Goal: Task Accomplishment & Management: Manage account settings

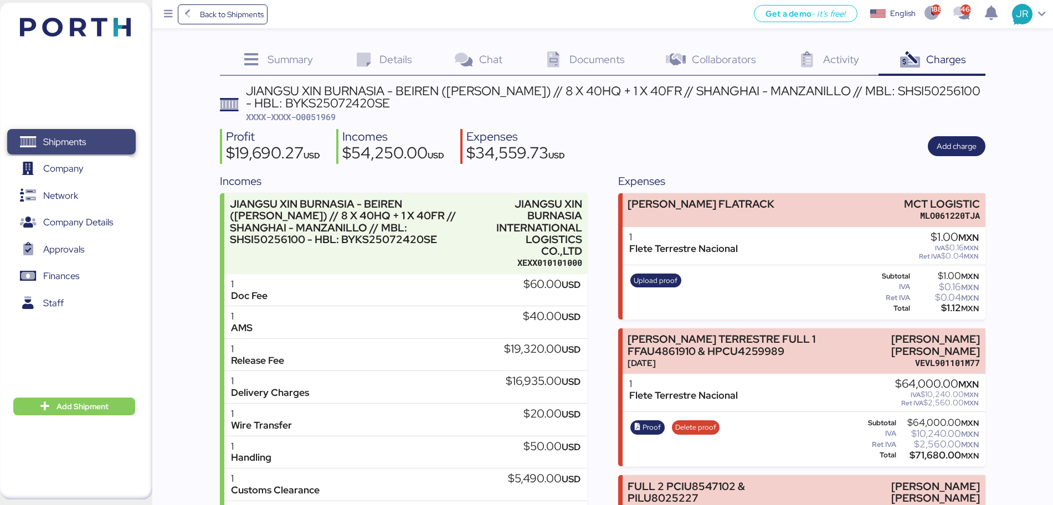
click at [84, 145] on span "Shipments" at bounding box center [64, 142] width 43 height 16
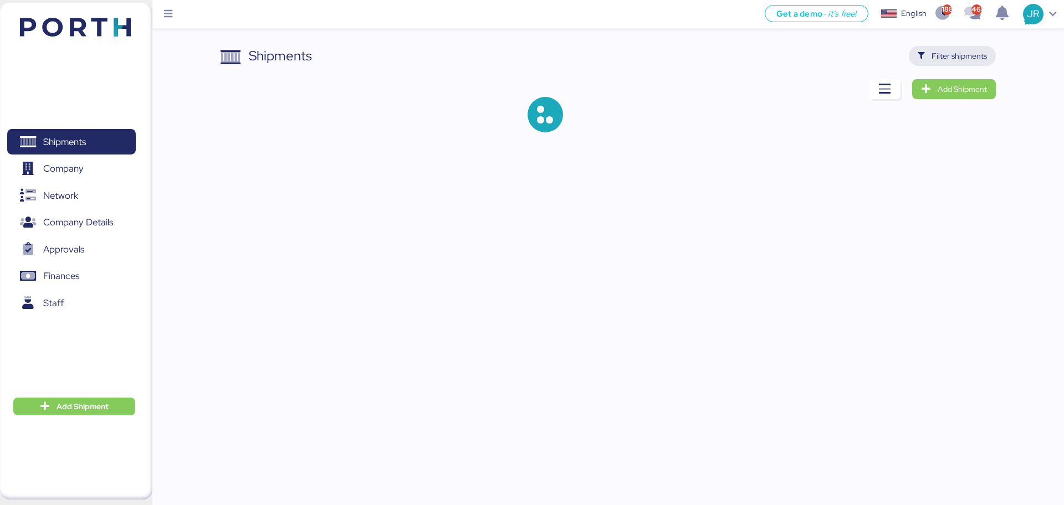
click at [955, 54] on span "Filter shipments" at bounding box center [959, 55] width 55 height 13
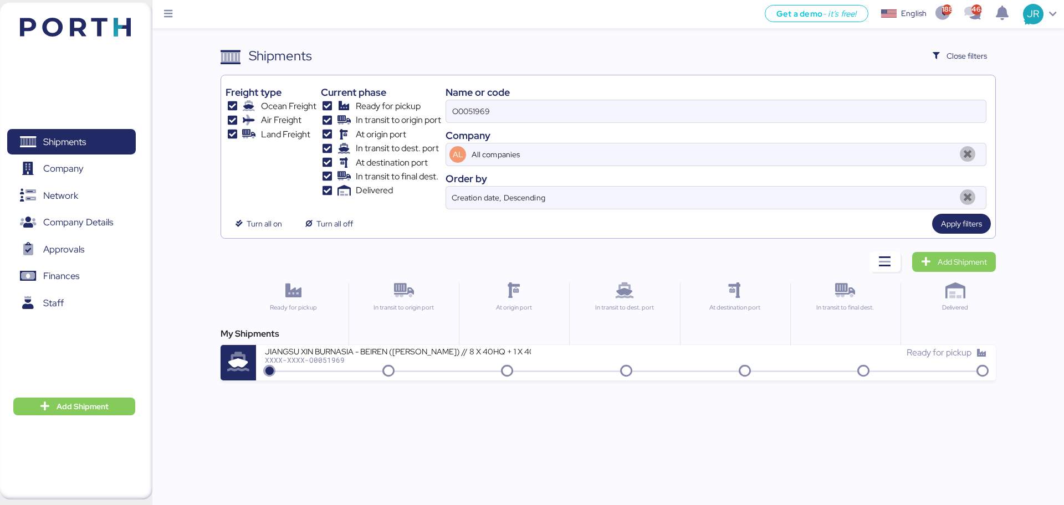
drag, startPoint x: 503, startPoint y: 105, endPoint x: 355, endPoint y: 110, distance: 147.5
click at [355, 110] on div "Freight type Ocean Freight Air Freight Land Freight Current phase Ready for pic…" at bounding box center [608, 145] width 765 height 130
paste input "74"
type input "O0051974"
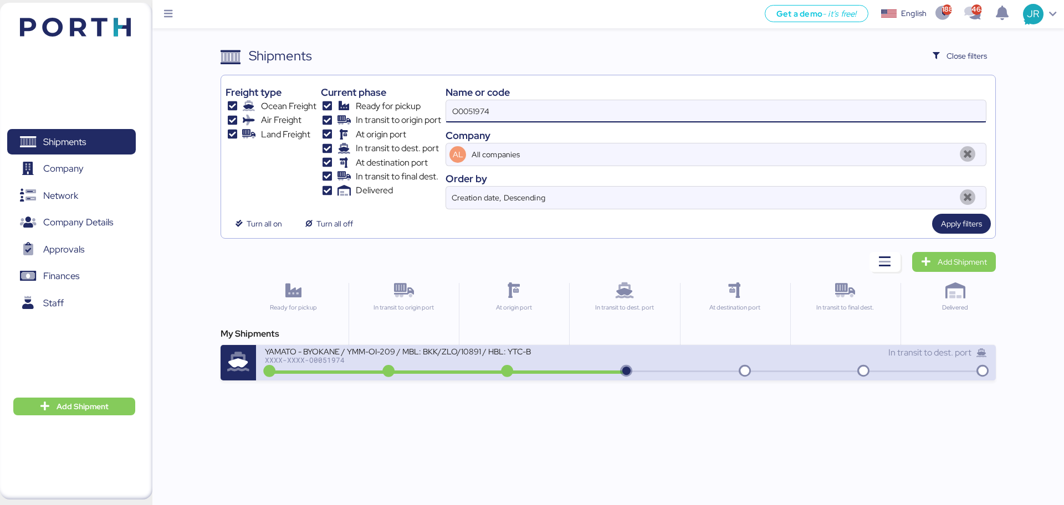
click at [313, 361] on div "XXXX-XXXX-O0051974" at bounding box center [398, 360] width 266 height 8
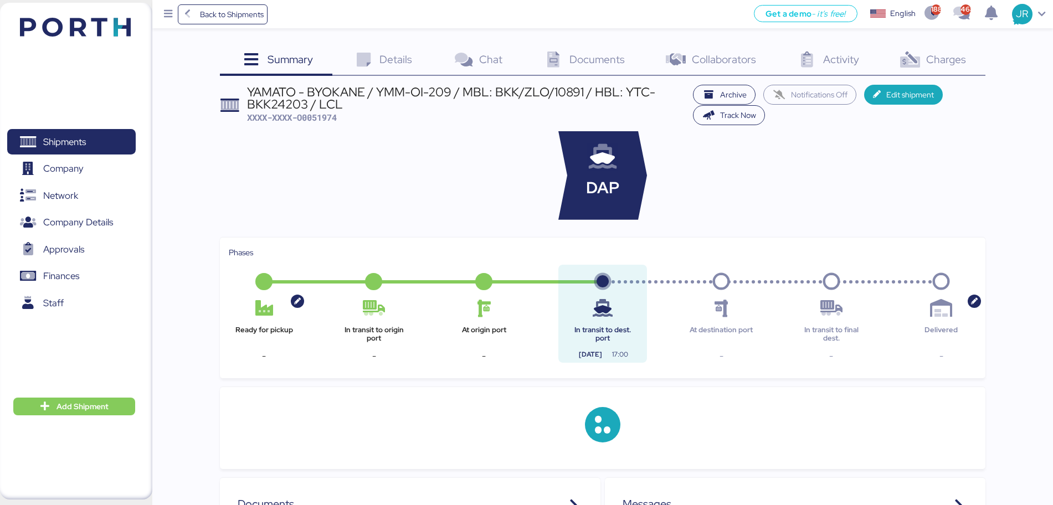
click at [937, 60] on span "Charges" at bounding box center [947, 59] width 40 height 14
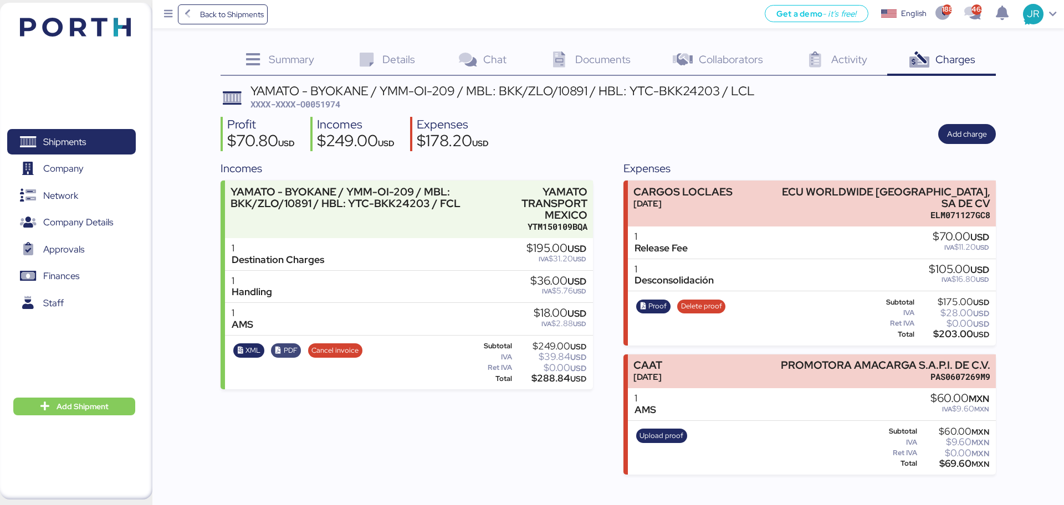
click at [282, 347] on span "PDF" at bounding box center [286, 351] width 23 height 12
click at [246, 351] on span "XML" at bounding box center [252, 351] width 15 height 12
click at [80, 150] on span "Shipments" at bounding box center [71, 142] width 119 height 16
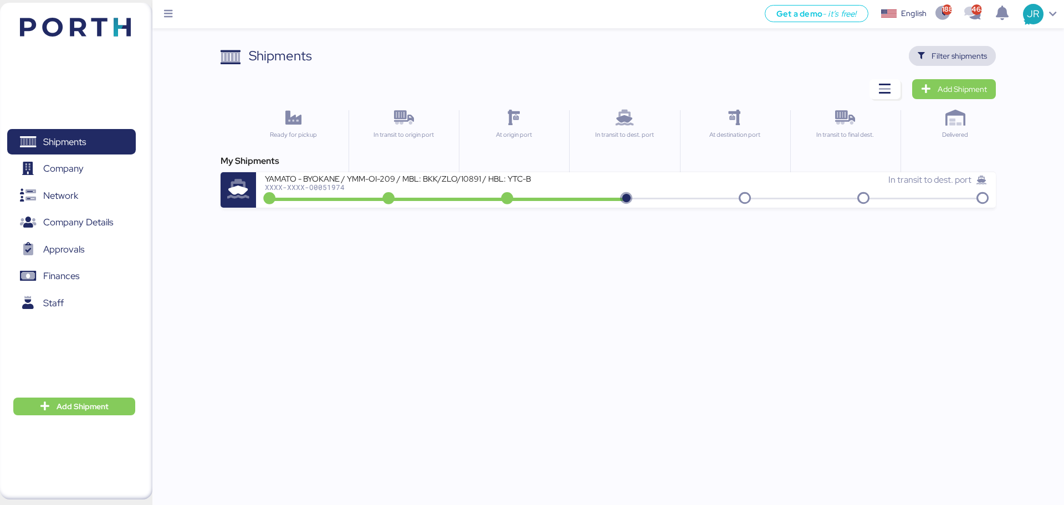
drag, startPoint x: 949, startPoint y: 58, endPoint x: 929, endPoint y: 61, distance: 20.1
click at [948, 58] on span "Filter shipments" at bounding box center [959, 55] width 55 height 13
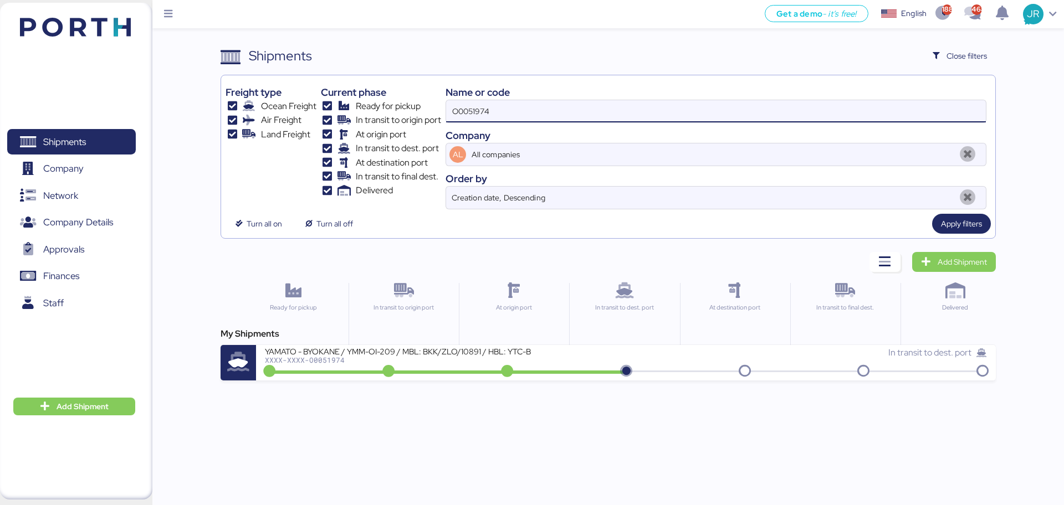
drag, startPoint x: 513, startPoint y: 116, endPoint x: 275, endPoint y: 112, distance: 237.2
click at [296, 116] on div "Freight type Ocean Freight Air Freight Land Freight Current phase Ready for pic…" at bounding box center [608, 145] width 765 height 130
paste input "69"
type input "O0051969"
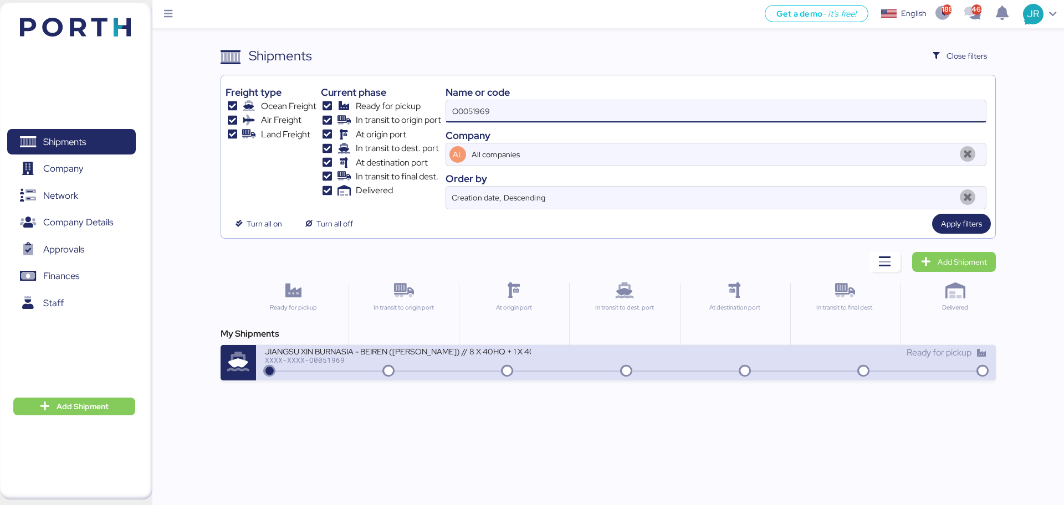
click at [323, 373] on div "JIANGSU XIN BURNASIA - BEIREN ([PERSON_NAME]) // 8 X 40HQ + 1 X 40FR // SHANGHA…" at bounding box center [625, 362] width 739 height 35
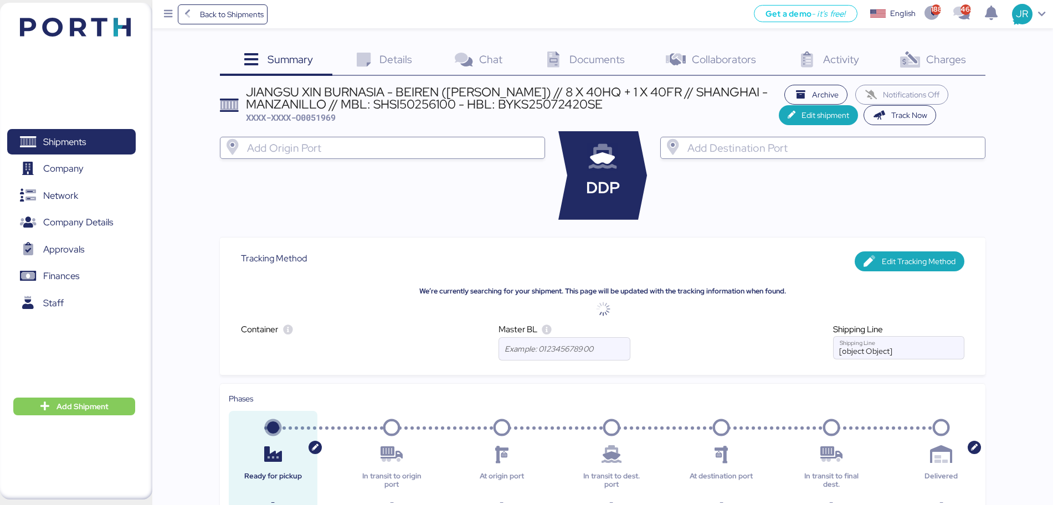
click at [959, 63] on span "Charges" at bounding box center [947, 59] width 40 height 14
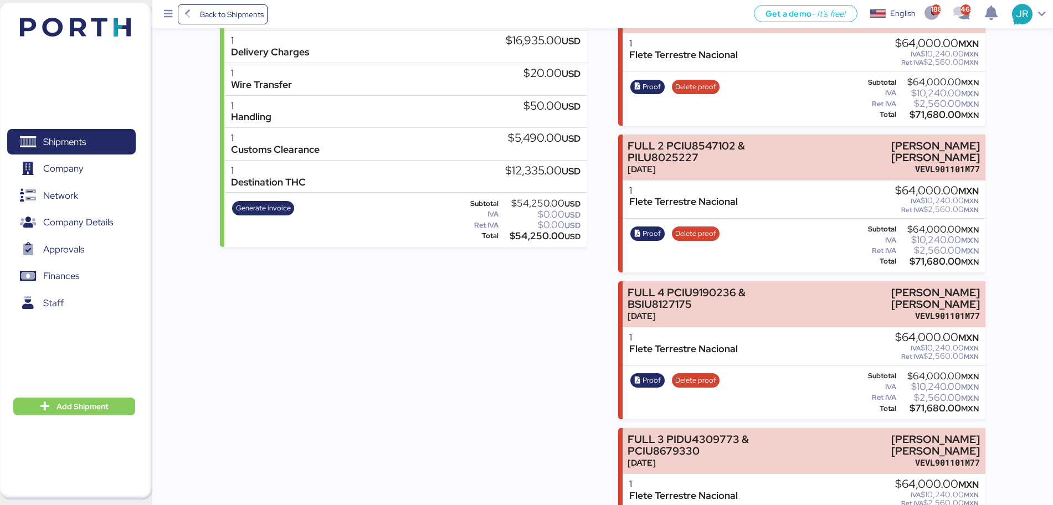
scroll to position [623, 0]
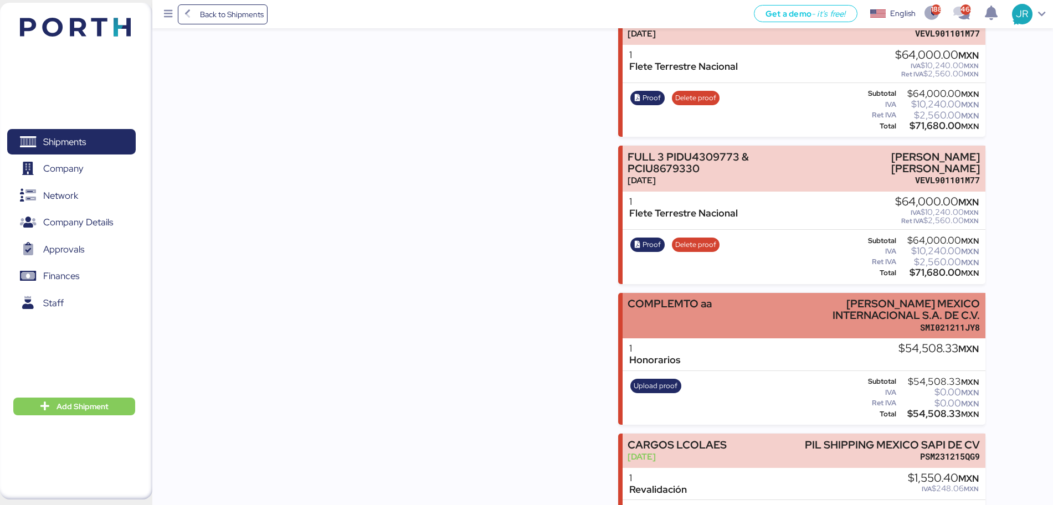
click at [754, 301] on div "COMPLEMTO [PERSON_NAME] MEXICO INTERNACIONAL S.A. DE C.V. SMI021211JY8" at bounding box center [804, 316] width 363 height 46
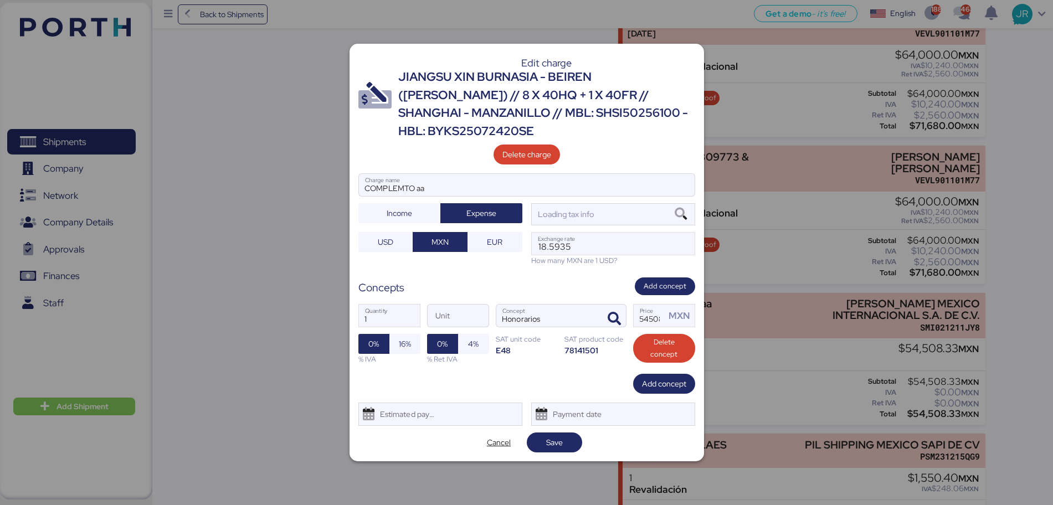
scroll to position [0, 0]
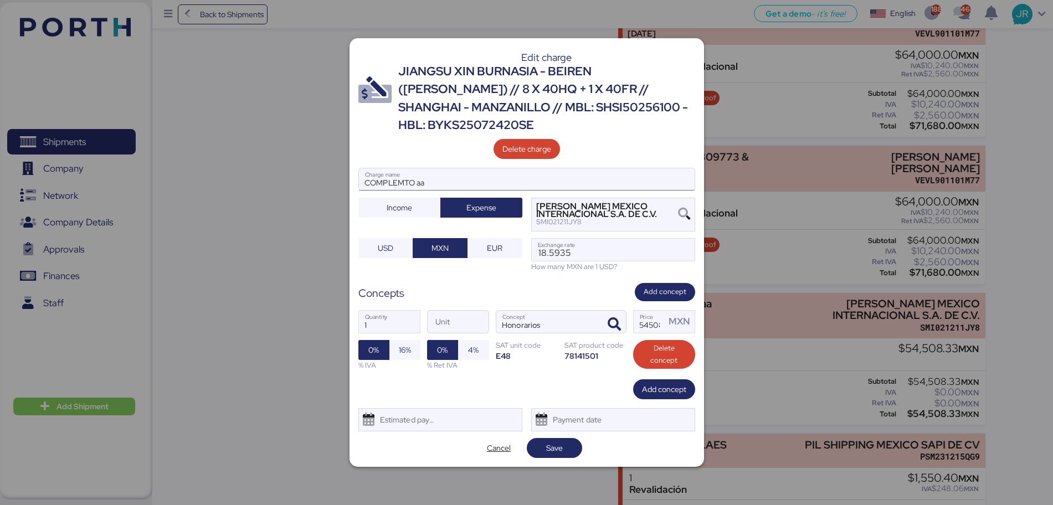
click at [437, 173] on input "COMPLEMTO aa" at bounding box center [527, 179] width 336 height 22
type input "COMPLEMTO AA"
click at [455, 417] on div "Estimated payment date" at bounding box center [441, 419] width 164 height 23
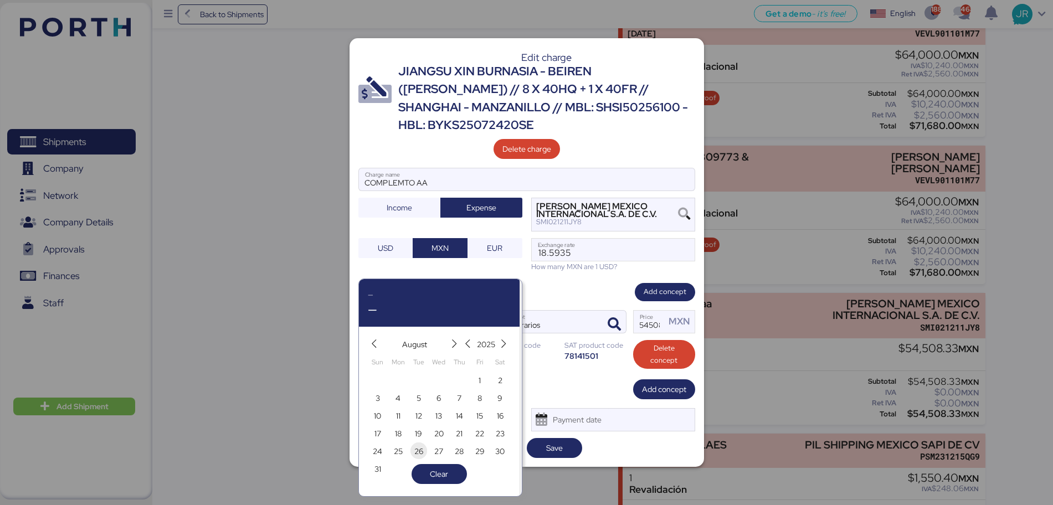
click at [416, 454] on span "26" at bounding box center [419, 451] width 9 height 13
type input "[DATE]"
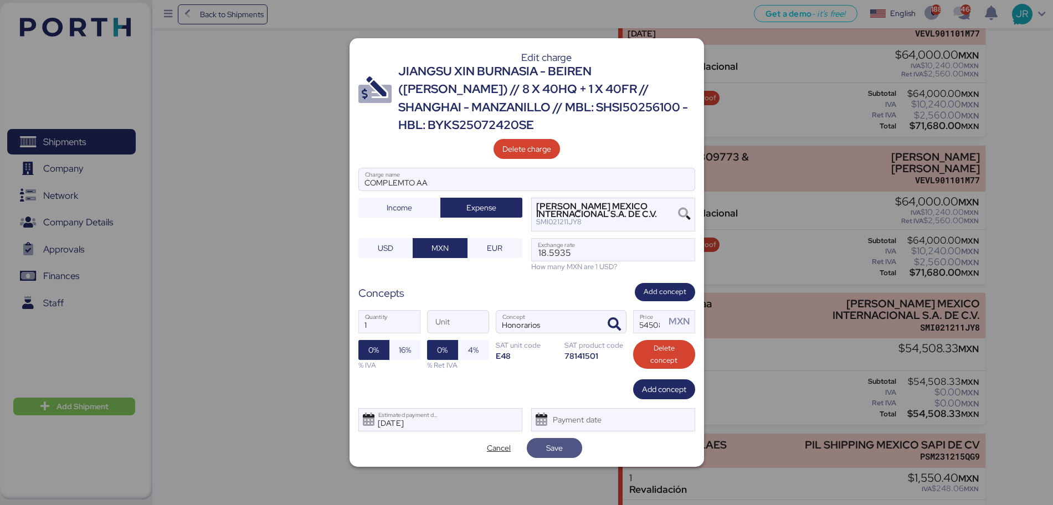
click at [562, 442] on span "Save" at bounding box center [554, 448] width 17 height 13
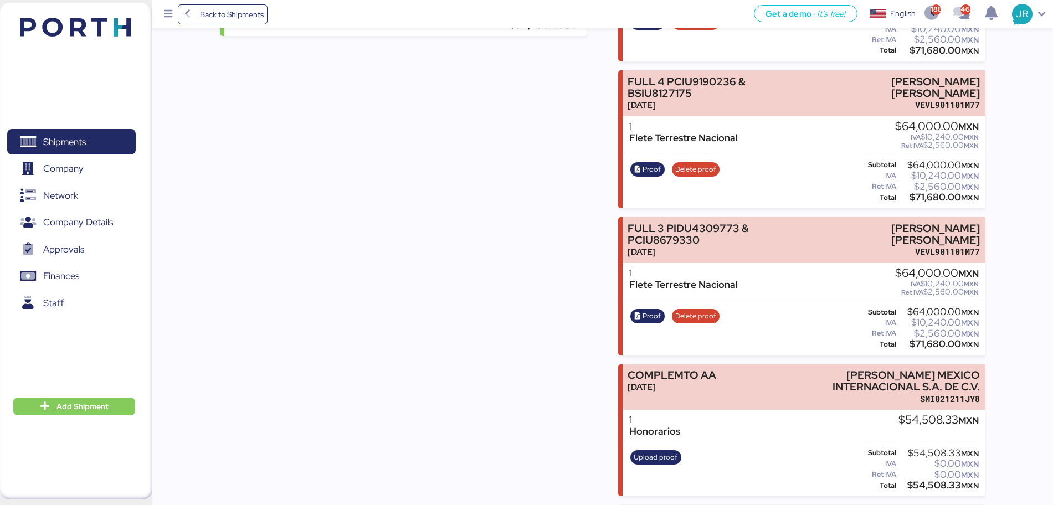
scroll to position [554, 0]
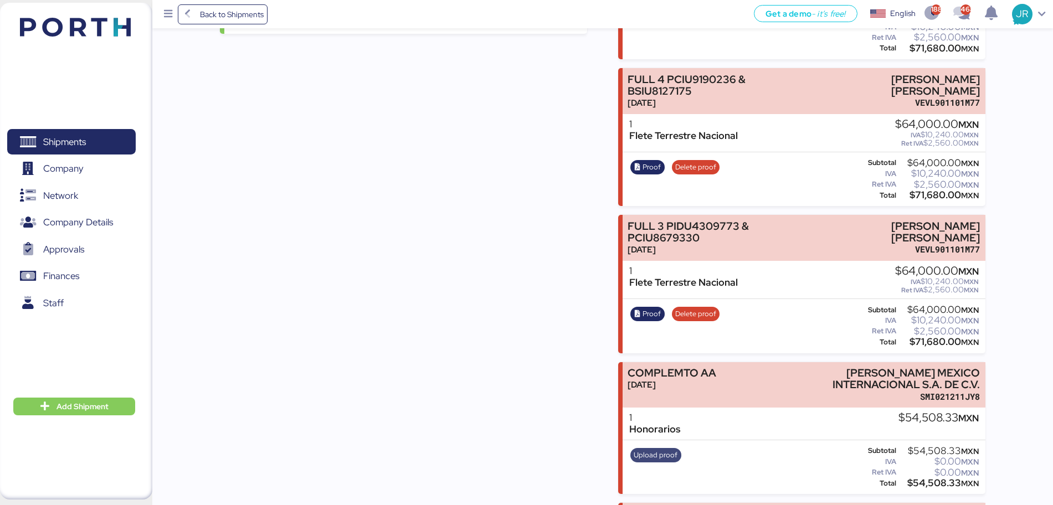
click at [660, 449] on span "Upload proof" at bounding box center [656, 455] width 44 height 12
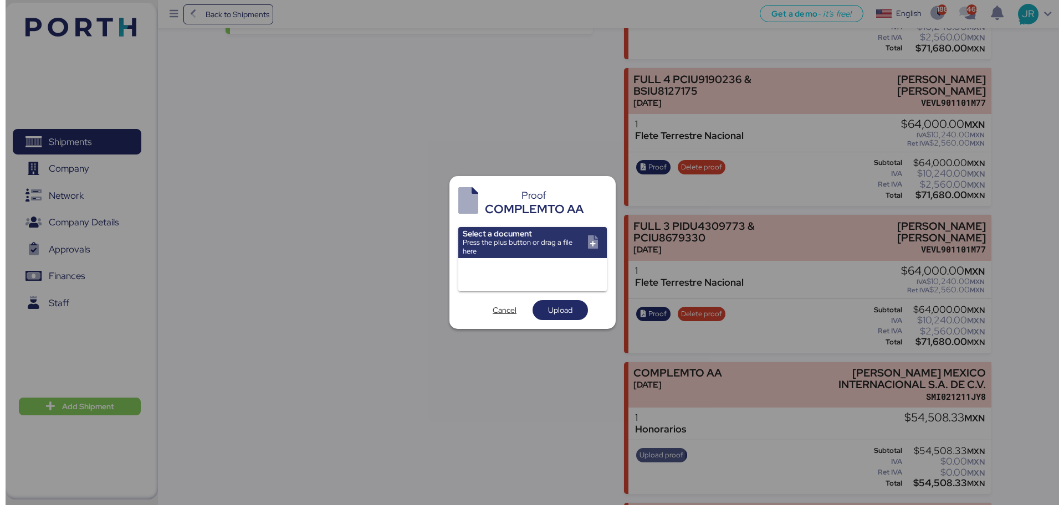
scroll to position [0, 0]
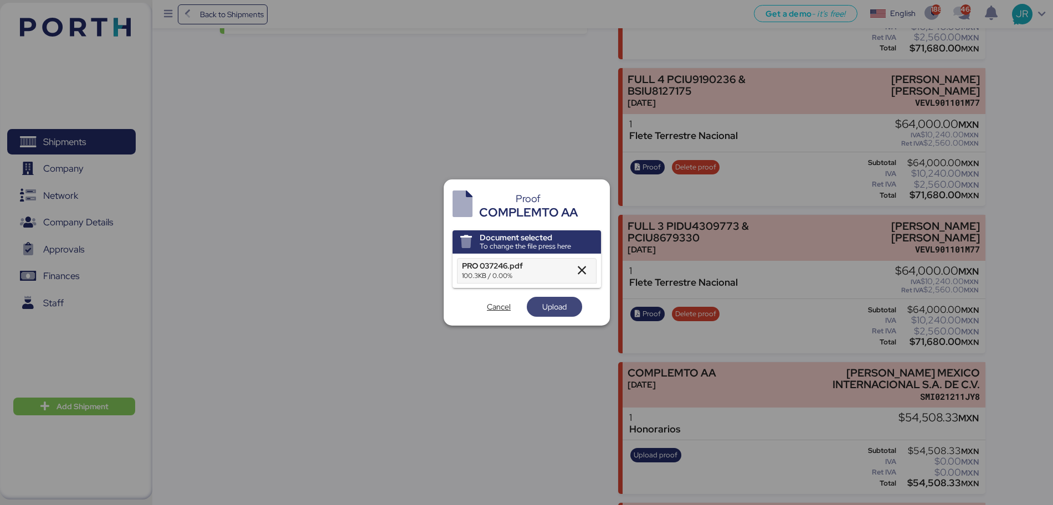
click at [561, 304] on span "Upload" at bounding box center [555, 306] width 24 height 13
